Goal: Find contact information: Find contact information

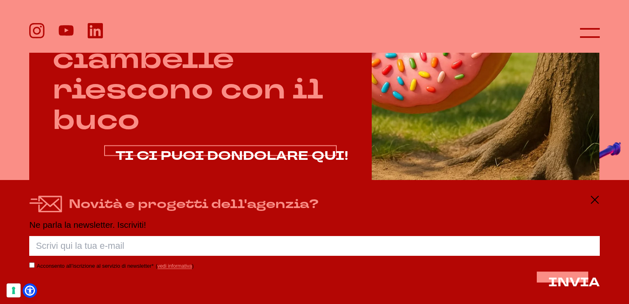
scroll to position [453, 0]
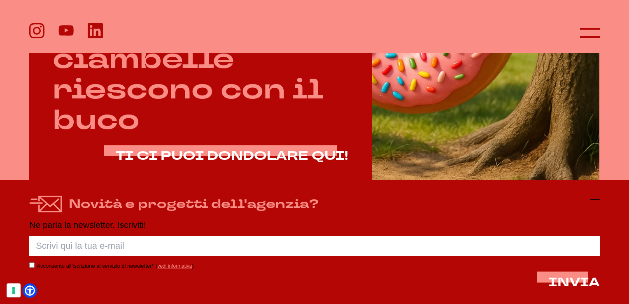
click at [595, 200] on line at bounding box center [595, 200] width 10 height 0
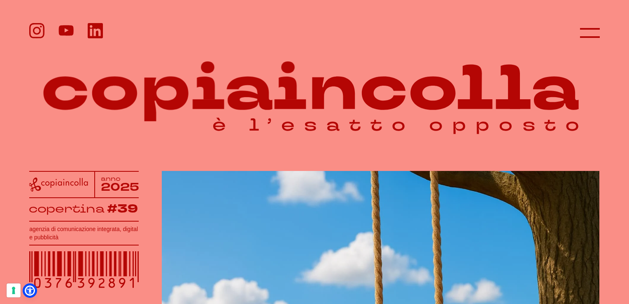
scroll to position [0, 0]
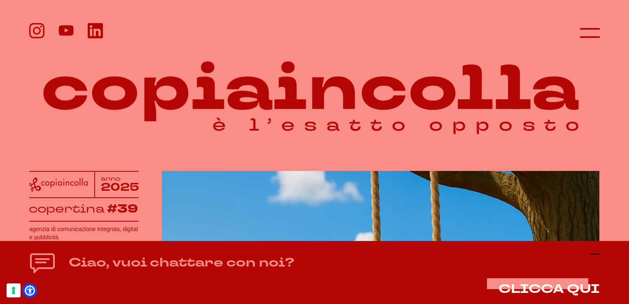
click at [594, 250] on icon at bounding box center [595, 254] width 10 height 10
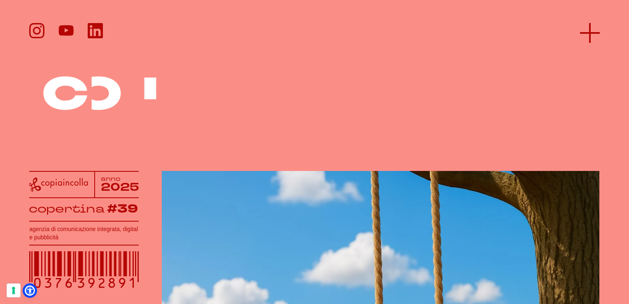
click at [594, 34] on icon at bounding box center [590, 33] width 20 height 20
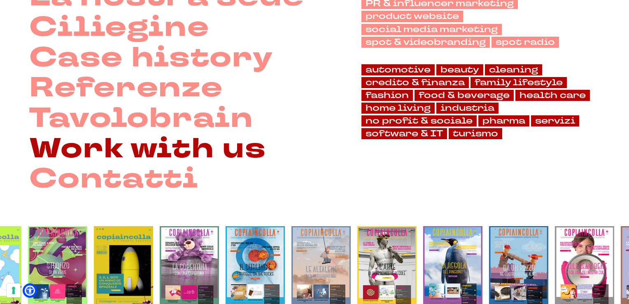
scroll to position [165, 0]
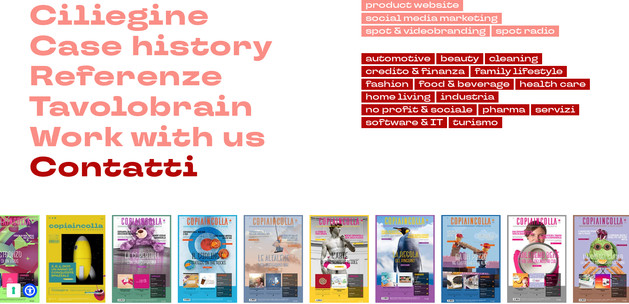
click at [139, 170] on link "Contatti" at bounding box center [113, 168] width 169 height 30
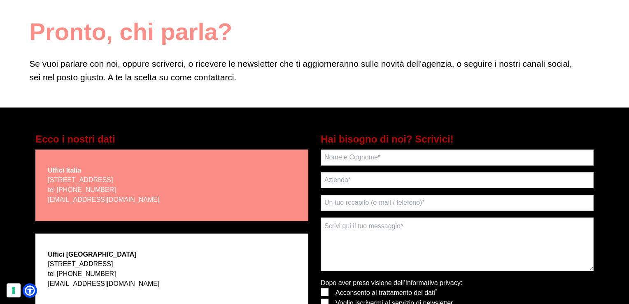
scroll to position [82, 0]
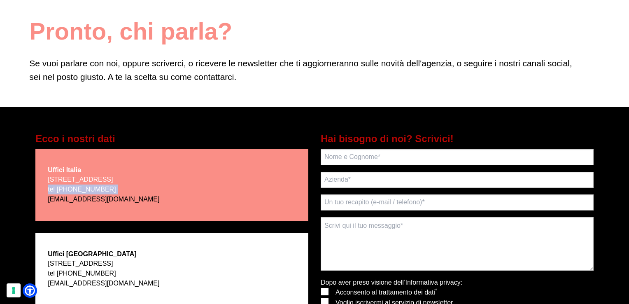
drag, startPoint x: 136, startPoint y: 199, endPoint x: 64, endPoint y: 197, distance: 71.7
click at [64, 197] on p "[STREET_ADDRESS] tel [PHONE_NUMBER] [EMAIL_ADDRESS][DOMAIN_NAME]" at bounding box center [104, 190] width 112 height 30
click at [145, 208] on div "Uffici Italia via Bachelet, 12 - 46051 San Giorgio Bigarello (MN) tel +39 0376 …" at bounding box center [171, 185] width 273 height 72
drag, startPoint x: 131, startPoint y: 199, endPoint x: 78, endPoint y: 200, distance: 53.1
click at [78, 200] on p "via Bachelet, 12 - 46051 San Giorgio Bigarello (MN) tel +39 0376 392891 scrivoq…" at bounding box center [104, 190] width 112 height 30
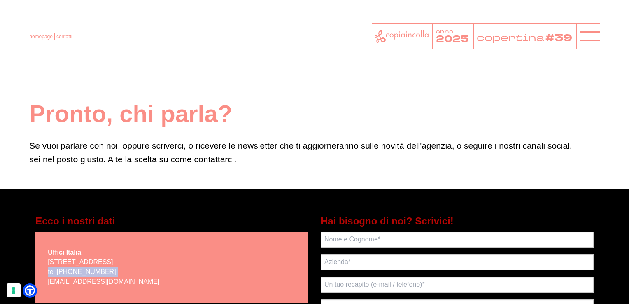
scroll to position [0, 0]
click at [405, 35] on icon at bounding box center [402, 36] width 54 height 13
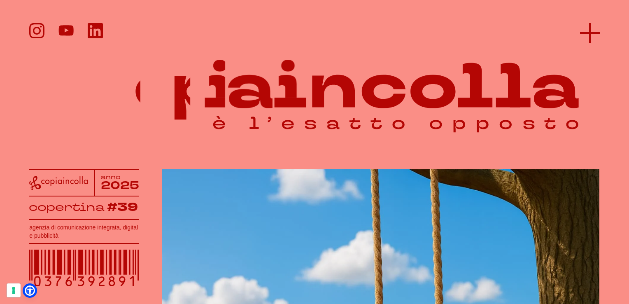
scroll to position [1, 0]
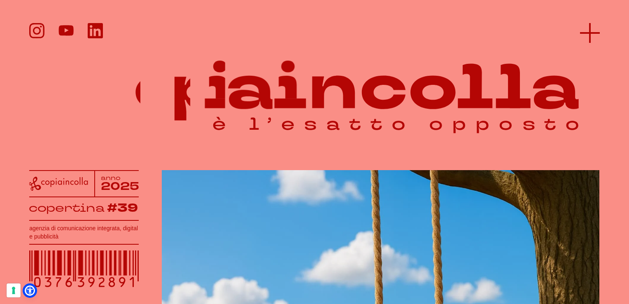
click at [595, 37] on icon at bounding box center [590, 33] width 20 height 20
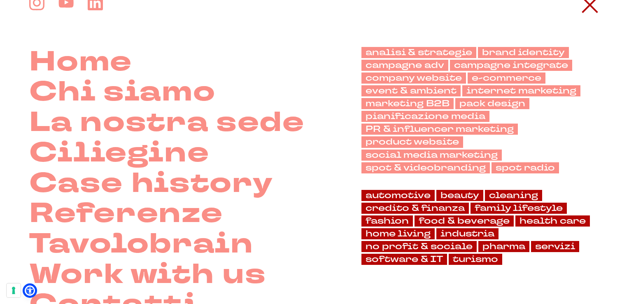
scroll to position [41, 0]
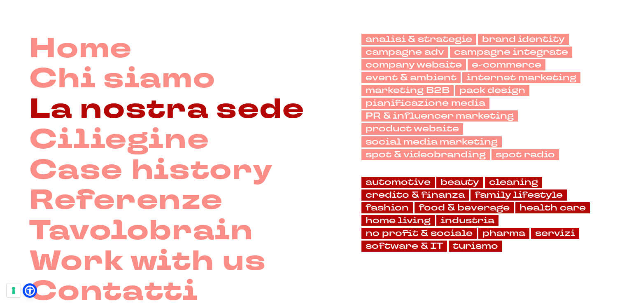
click at [226, 111] on link "La nostra sede" at bounding box center [166, 109] width 275 height 30
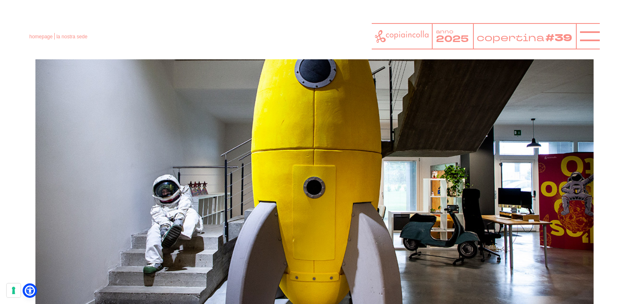
scroll to position [206, 0]
